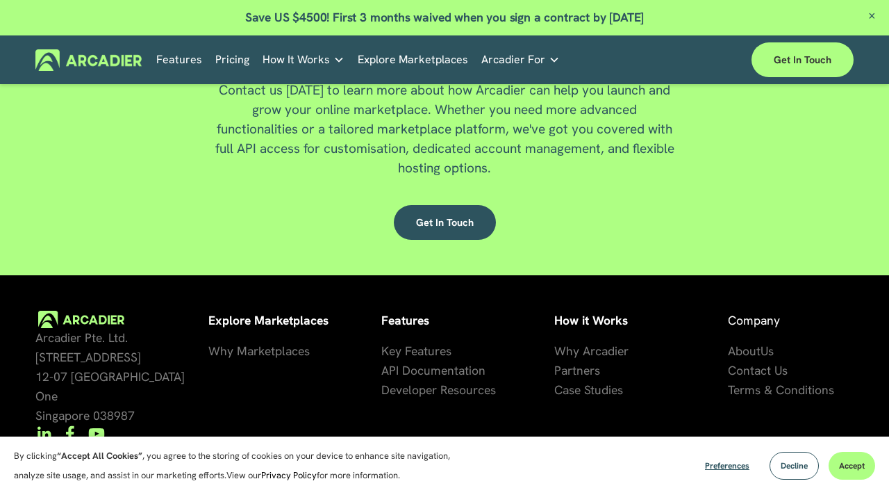
scroll to position [3255, 0]
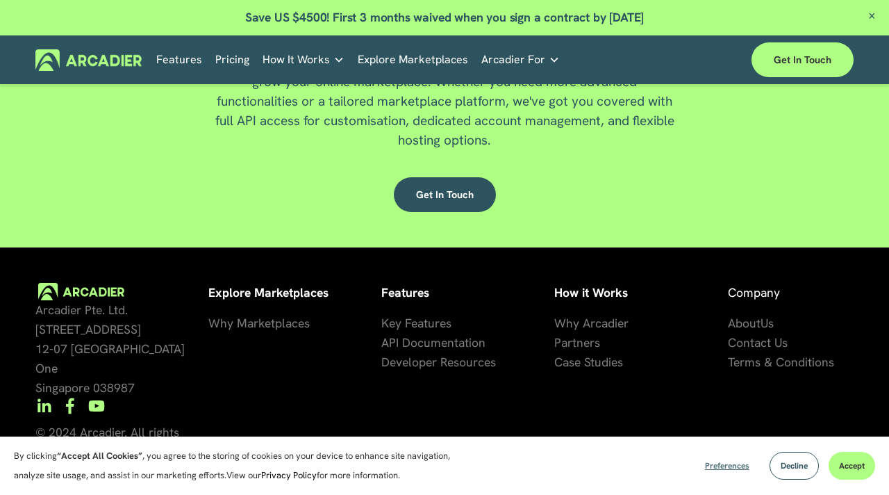
click at [729, 463] on span "Preferences" at bounding box center [727, 465] width 44 height 11
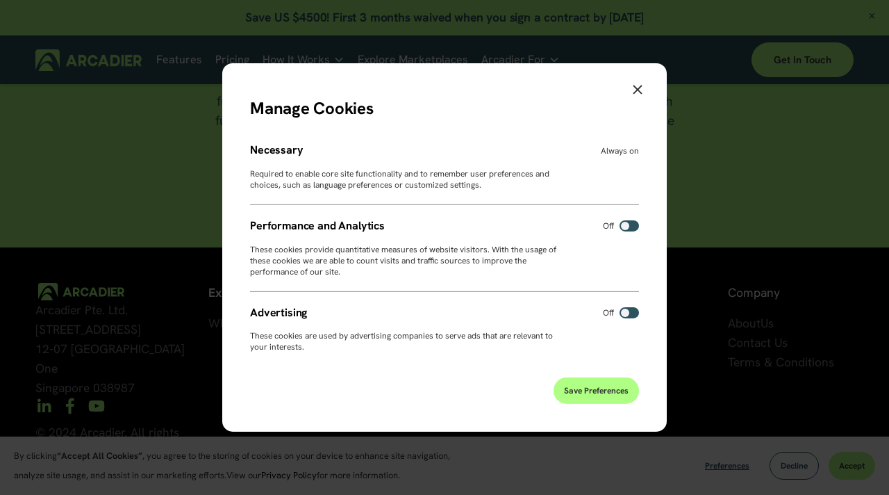
click at [601, 383] on button "Save Preferences" at bounding box center [596, 390] width 85 height 26
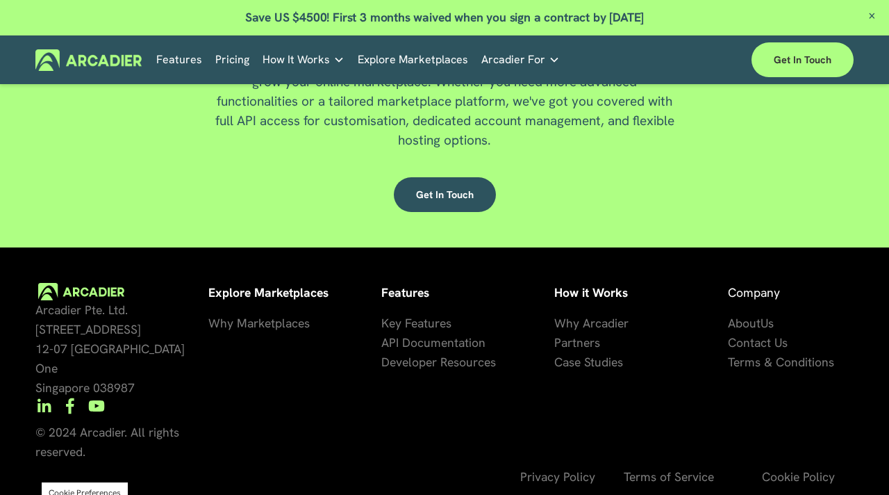
click at [580, 468] on span "Privacy Policy" at bounding box center [557, 476] width 75 height 16
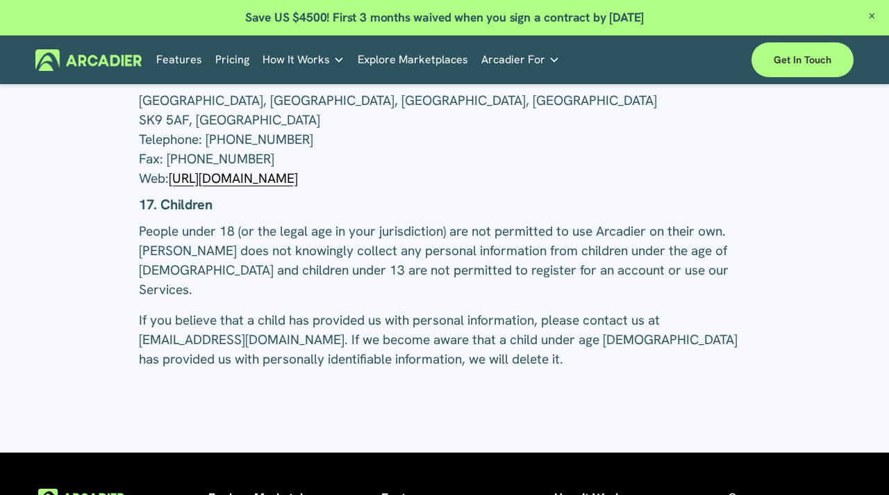
scroll to position [6206, 0]
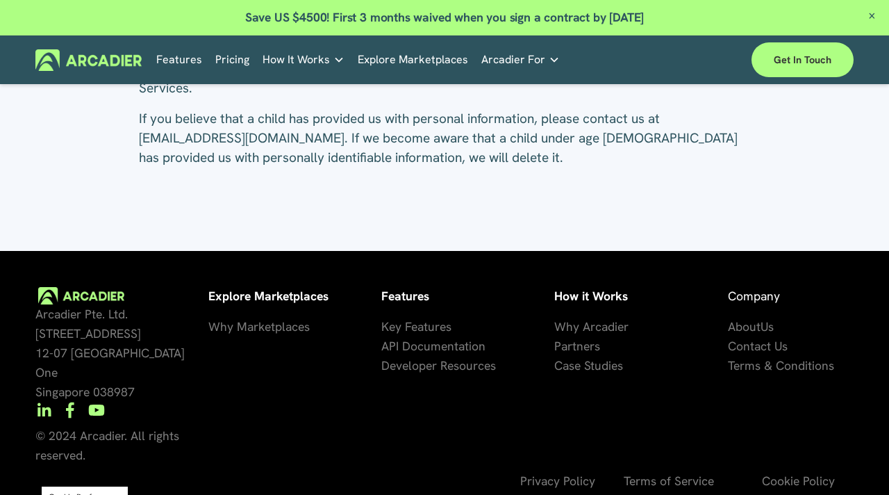
click at [657, 472] on span "Terms of Service" at bounding box center [669, 480] width 90 height 16
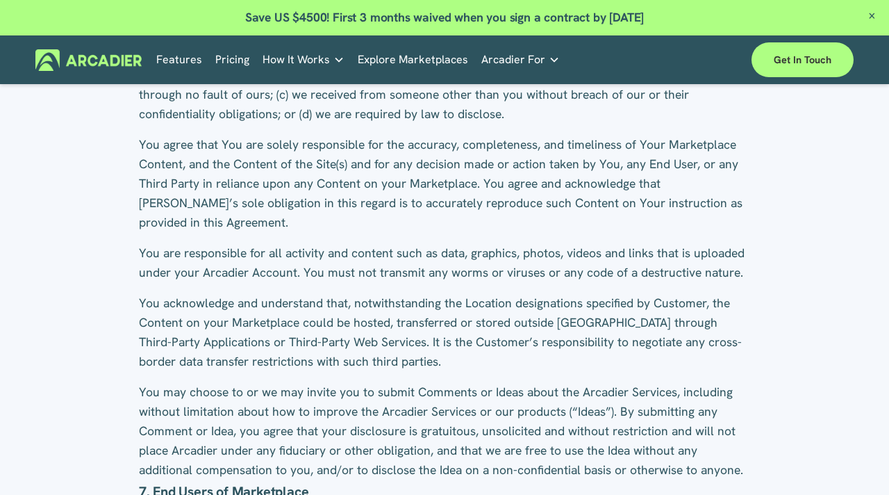
scroll to position [4037, 0]
